Goal: Task Accomplishment & Management: Manage account settings

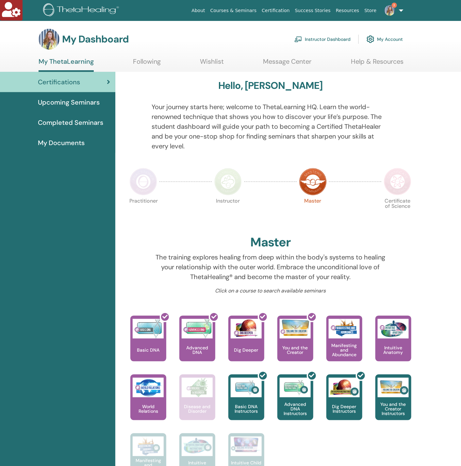
click at [391, 36] on link "My Account" at bounding box center [385, 39] width 36 height 14
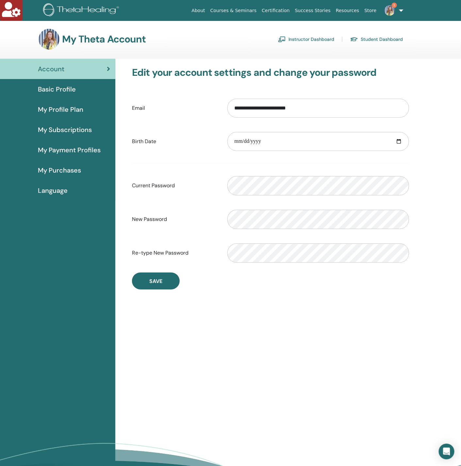
click at [54, 86] on span "Basic Profile" at bounding box center [57, 89] width 38 height 10
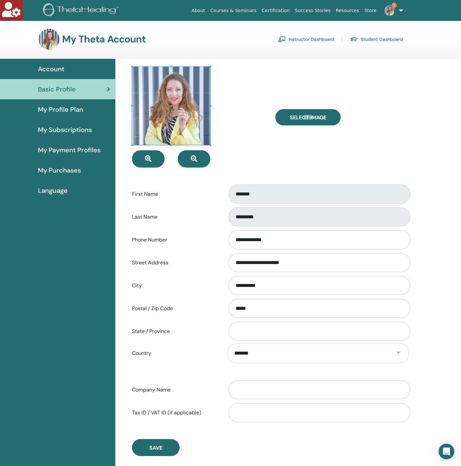
click at [329, 37] on link "Instructor Dashboard" at bounding box center [306, 39] width 56 height 10
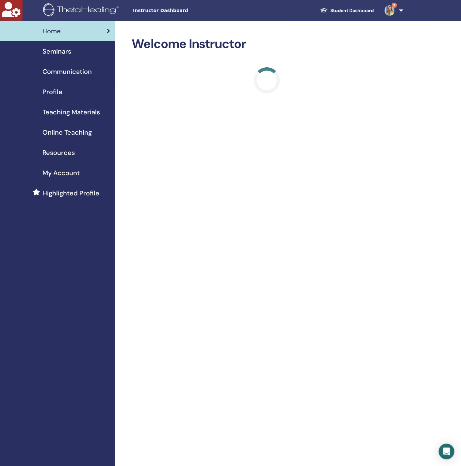
click at [65, 51] on span "Seminars" at bounding box center [56, 51] width 29 height 10
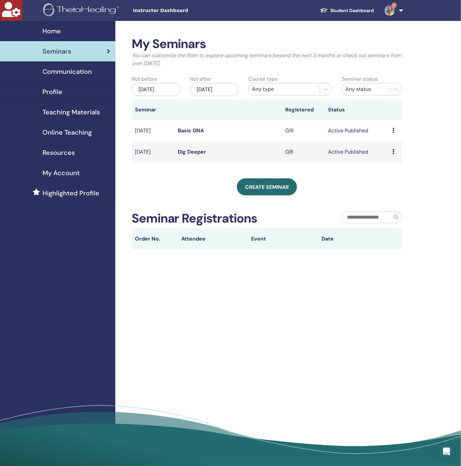
click at [169, 85] on div "May/29, 2025" at bounding box center [156, 89] width 49 height 13
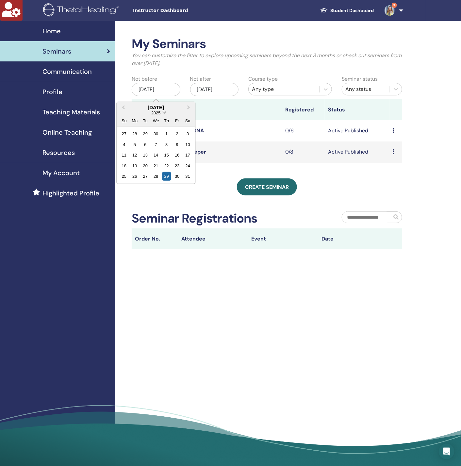
click at [154, 113] on span "2025" at bounding box center [155, 112] width 9 height 5
click at [159, 181] on div "2022" at bounding box center [156, 178] width 39 height 7
click at [154, 145] on div "11" at bounding box center [156, 144] width 9 height 9
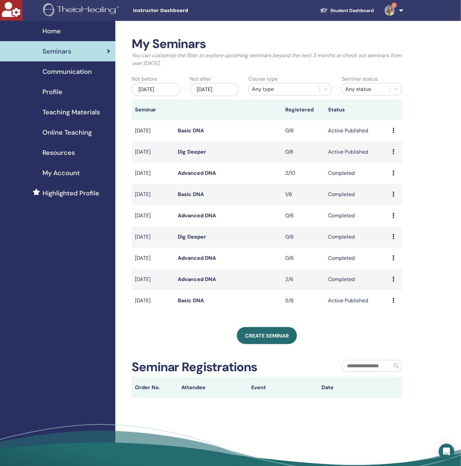
click at [67, 167] on link "My Account" at bounding box center [57, 173] width 115 height 20
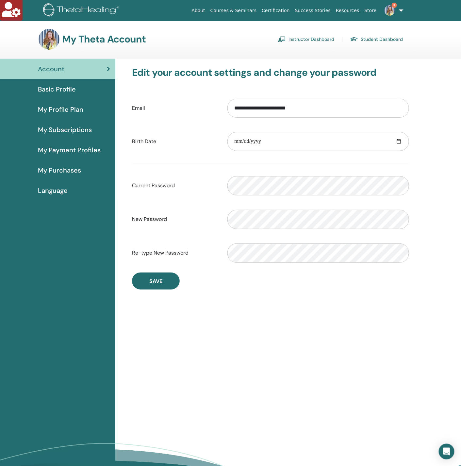
click at [66, 105] on span "My Profile Plan" at bounding box center [60, 110] width 45 height 10
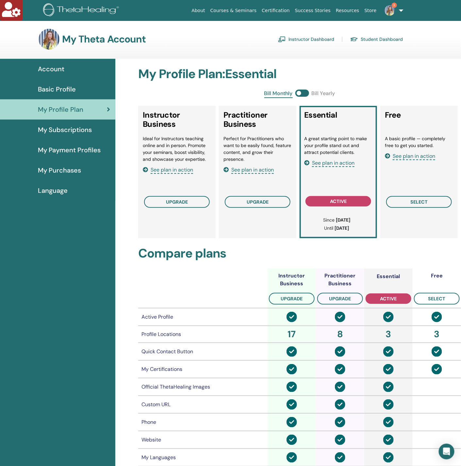
click at [305, 37] on link "Instructor Dashboard" at bounding box center [306, 39] width 56 height 10
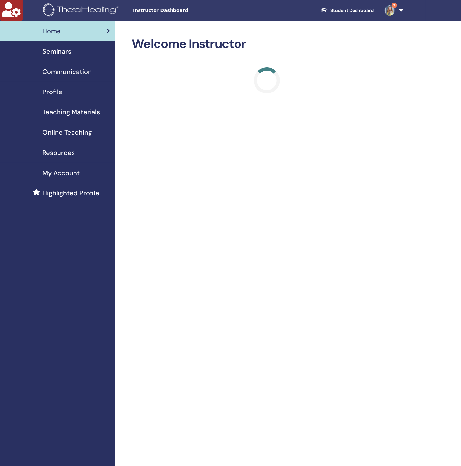
click at [60, 92] on span "Profile" at bounding box center [52, 92] width 20 height 10
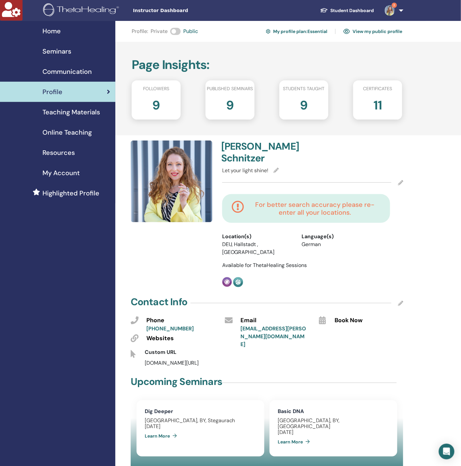
click at [400, 180] on icon at bounding box center [400, 182] width 5 height 5
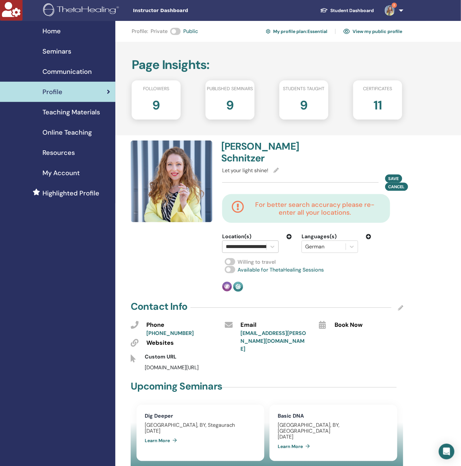
scroll to position [0, 18]
click at [255, 243] on input "**********" at bounding box center [236, 247] width 56 height 8
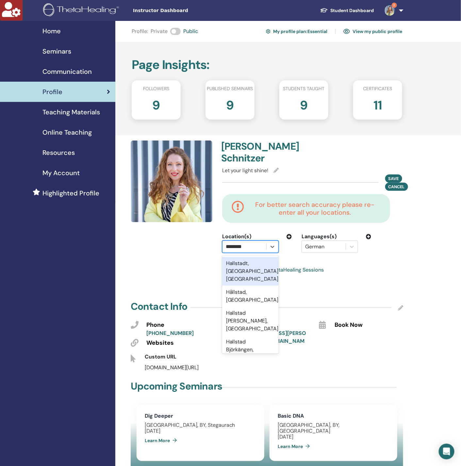
type input "*********"
click at [251, 261] on div "Hallstadt, [GEOGRAPHIC_DATA], [GEOGRAPHIC_DATA]" at bounding box center [250, 271] width 57 height 29
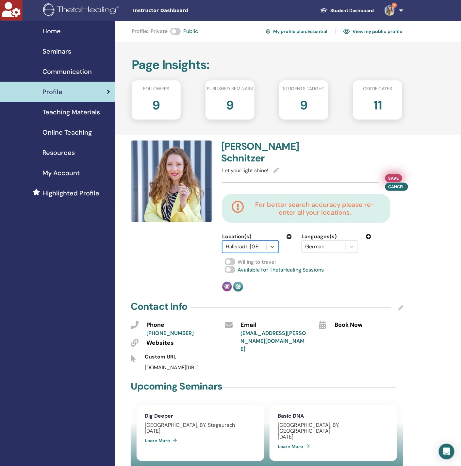
click at [398, 175] on span "Save" at bounding box center [394, 178] width 10 height 7
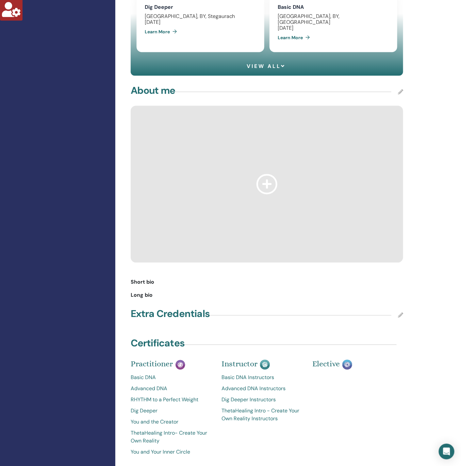
scroll to position [441, 0]
